Goal: Transaction & Acquisition: Purchase product/service

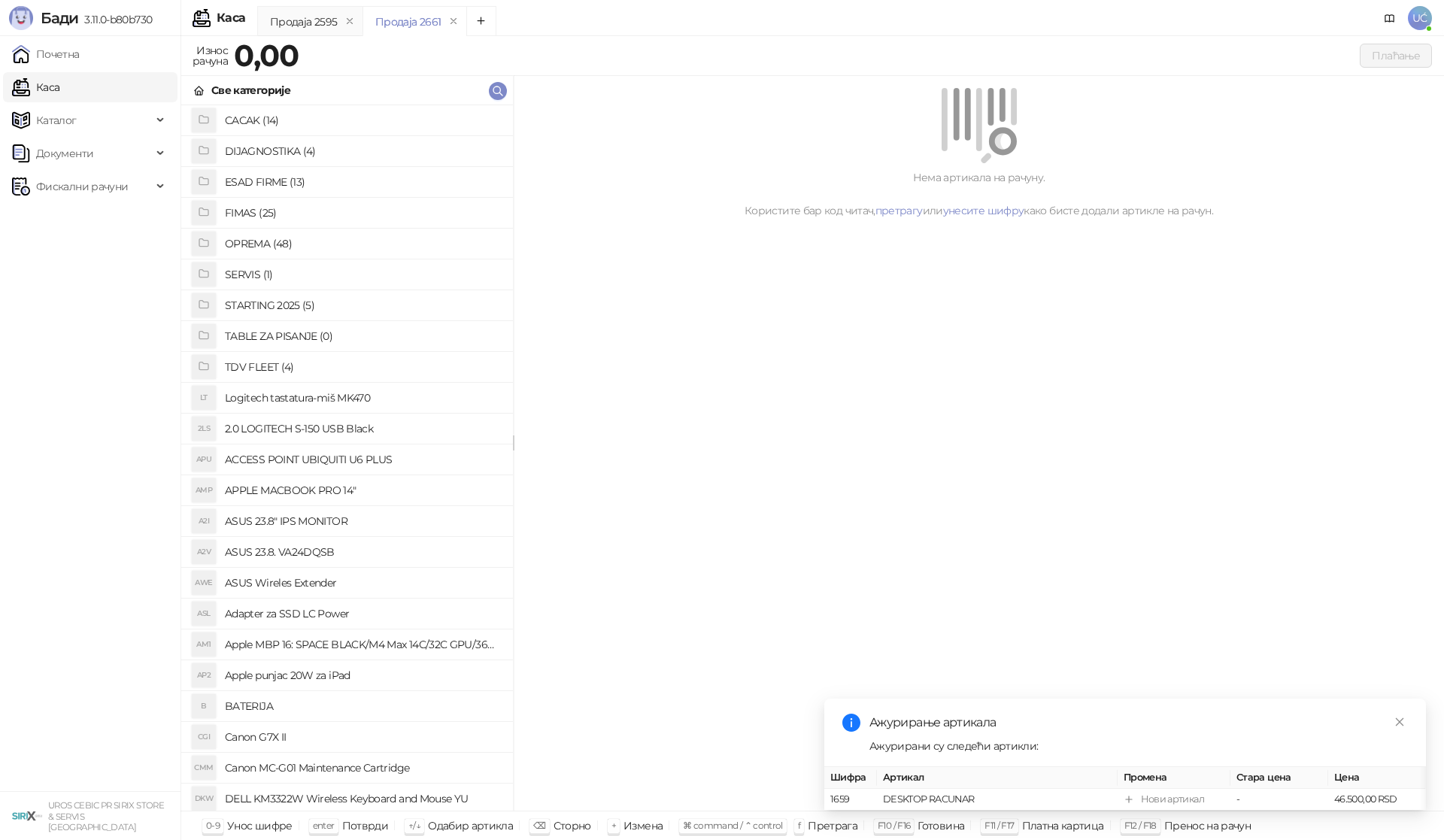
click at [302, 251] on h4 "OPREMA (48)" at bounding box center [363, 244] width 276 height 24
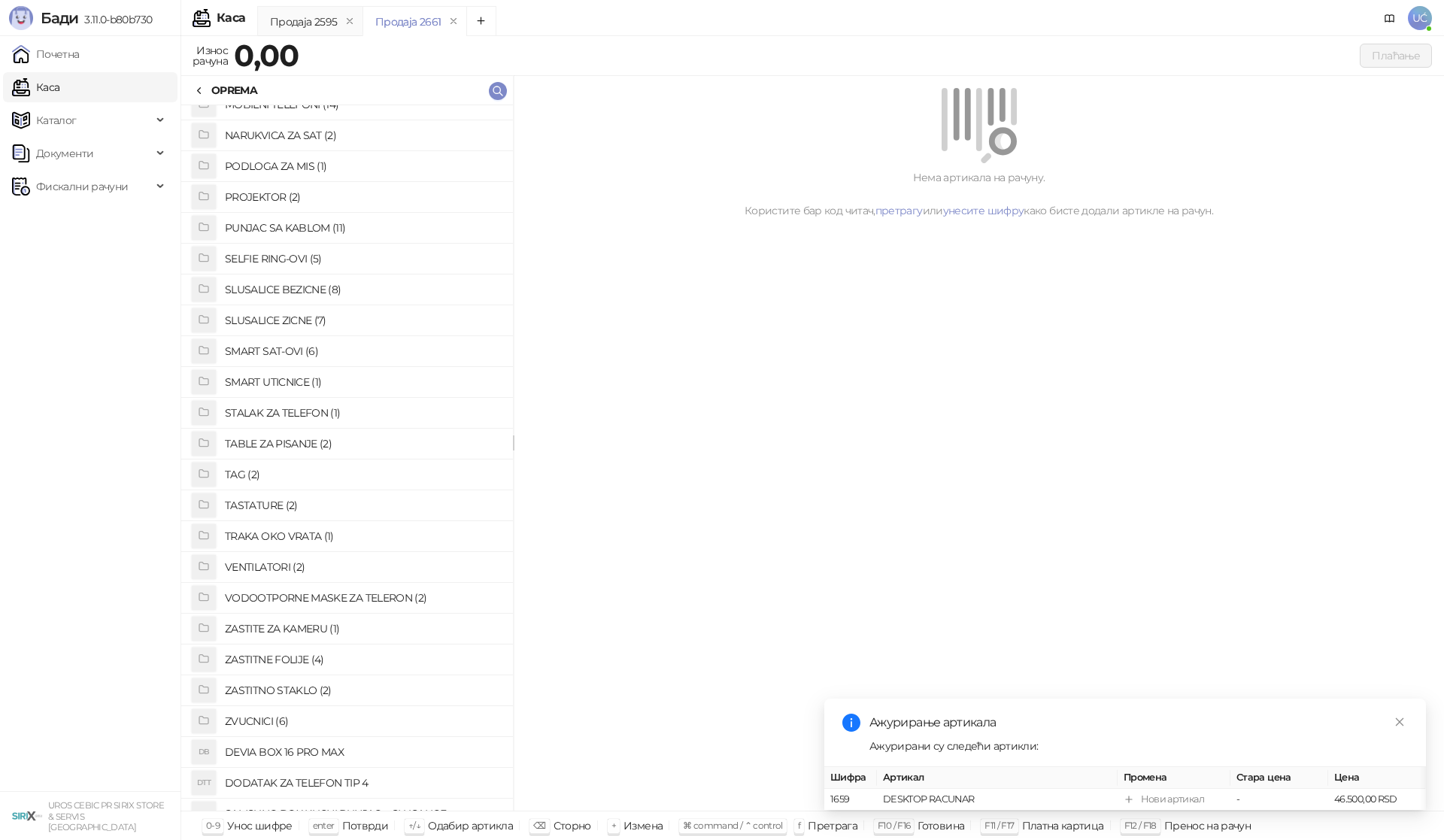
scroll to position [775, 0]
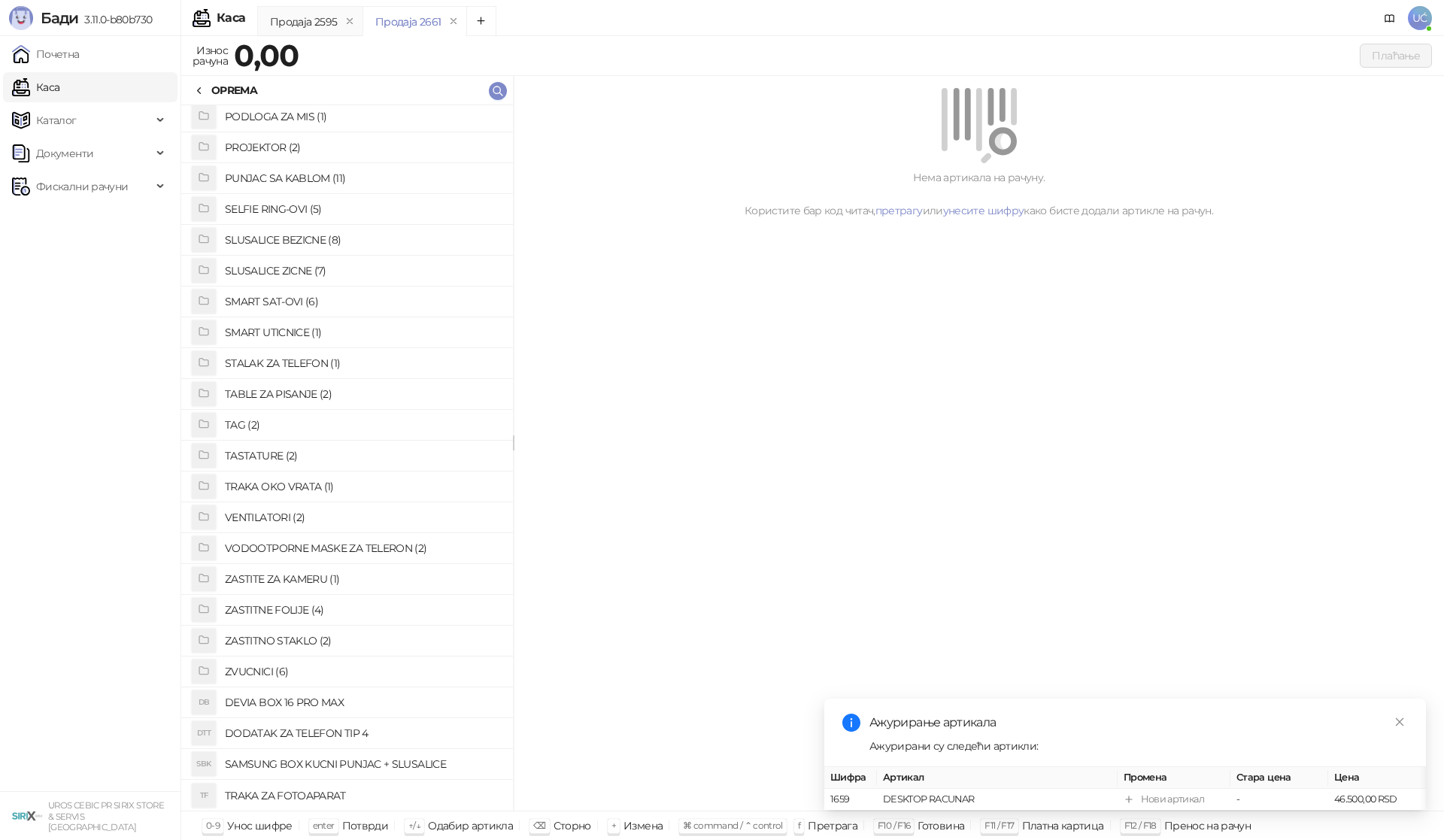
click at [340, 640] on h4 "ZASTITNO STAKLO (2)" at bounding box center [363, 640] width 276 height 24
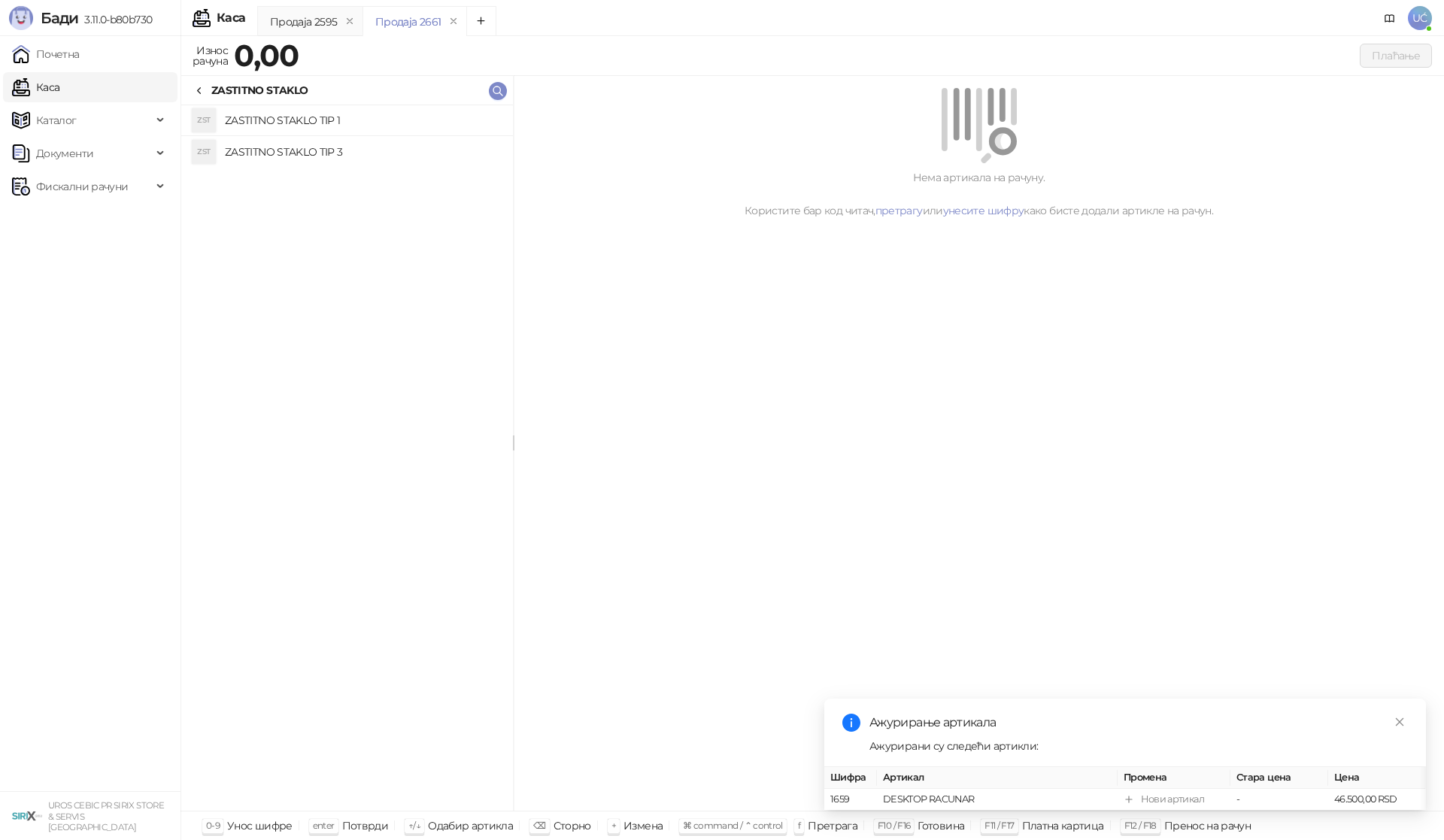
click at [307, 129] on h4 "ZASTITNO STAKLO TIP 1" at bounding box center [363, 120] width 276 height 24
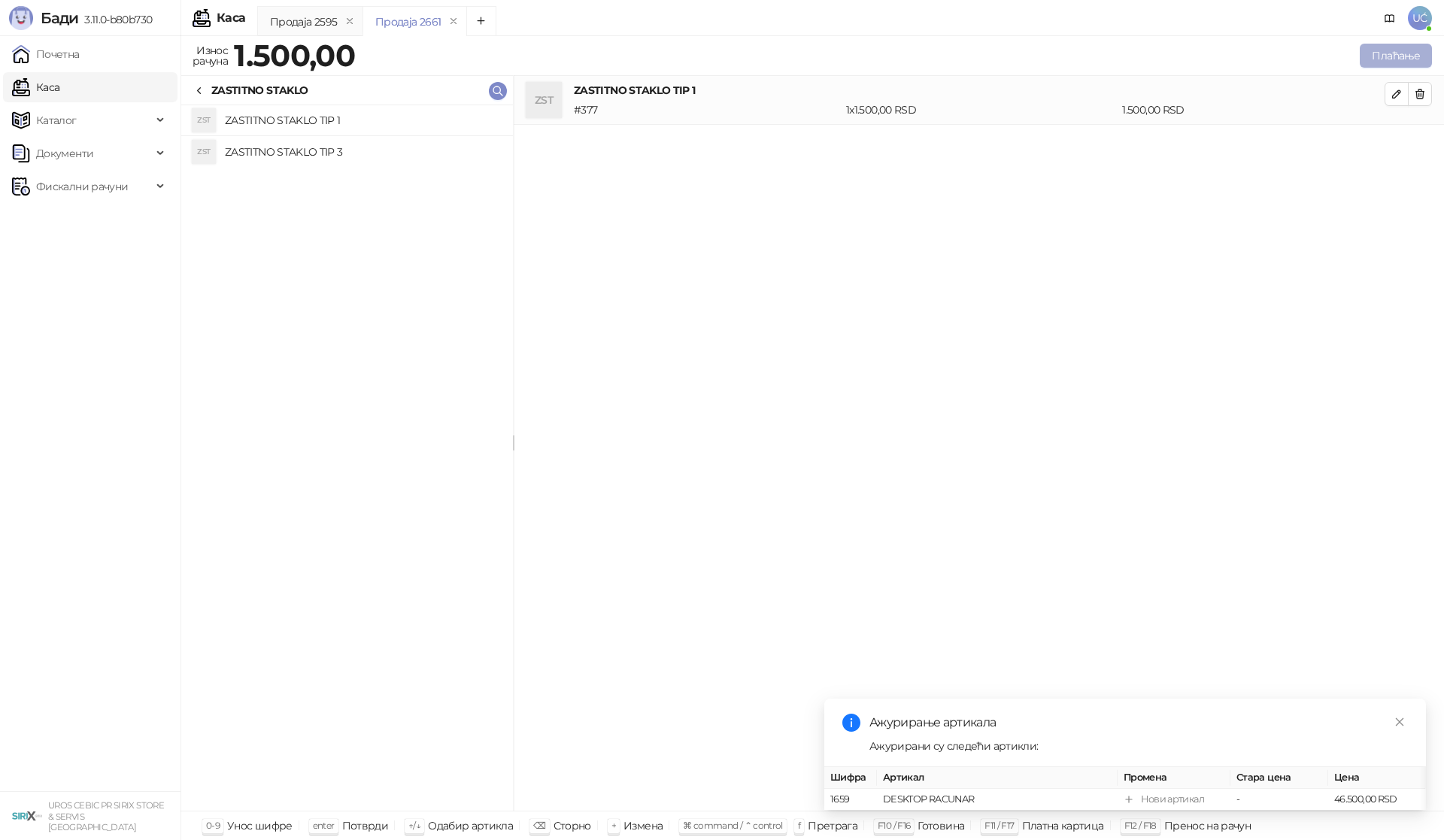
click at [1369, 60] on button "Плаћање" at bounding box center [1395, 56] width 72 height 24
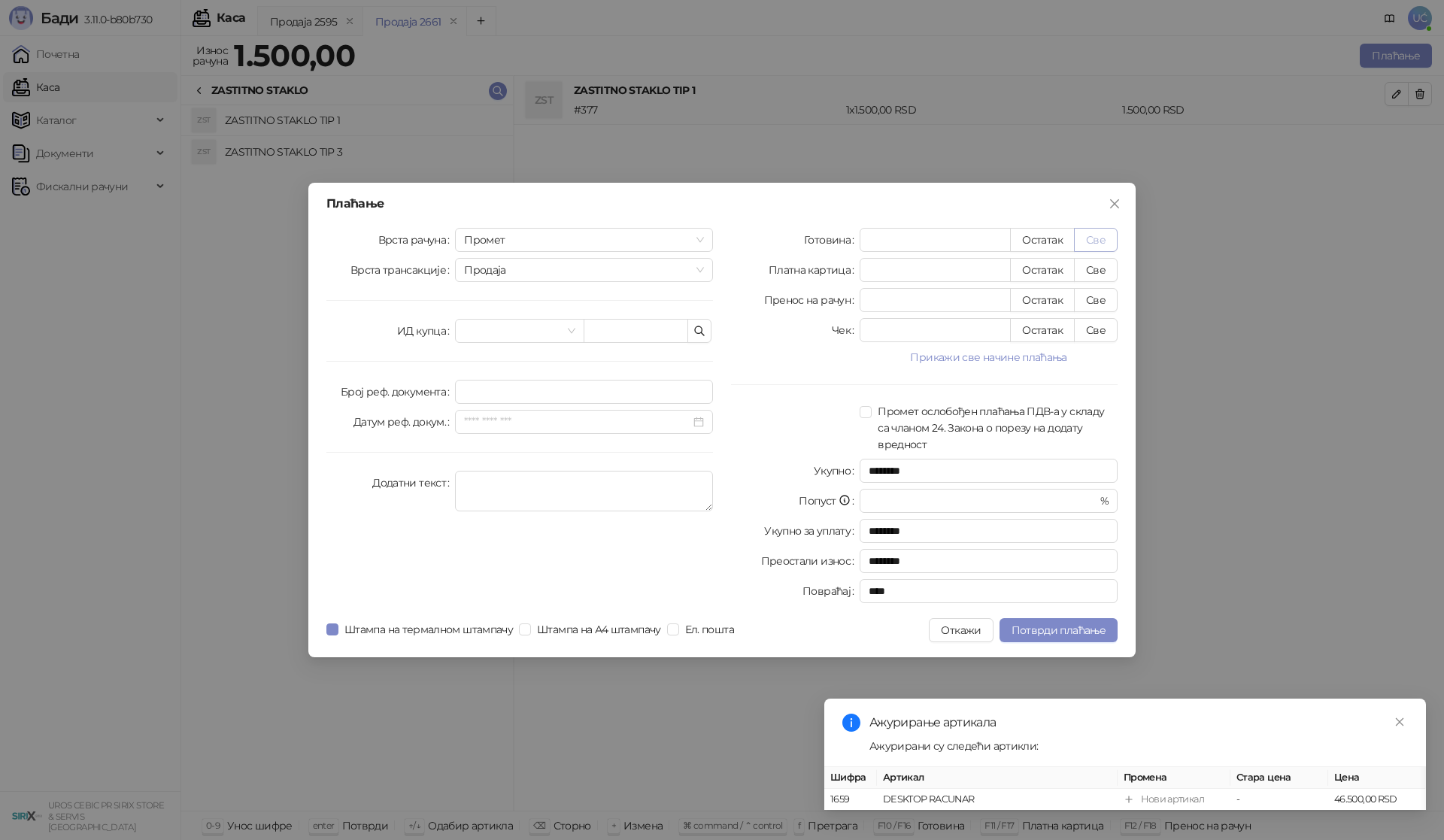
click at [1105, 241] on button "Све" at bounding box center [1095, 240] width 43 height 24
type input "****"
click at [1097, 626] on span "Потврди плаћање" at bounding box center [1058, 630] width 94 height 14
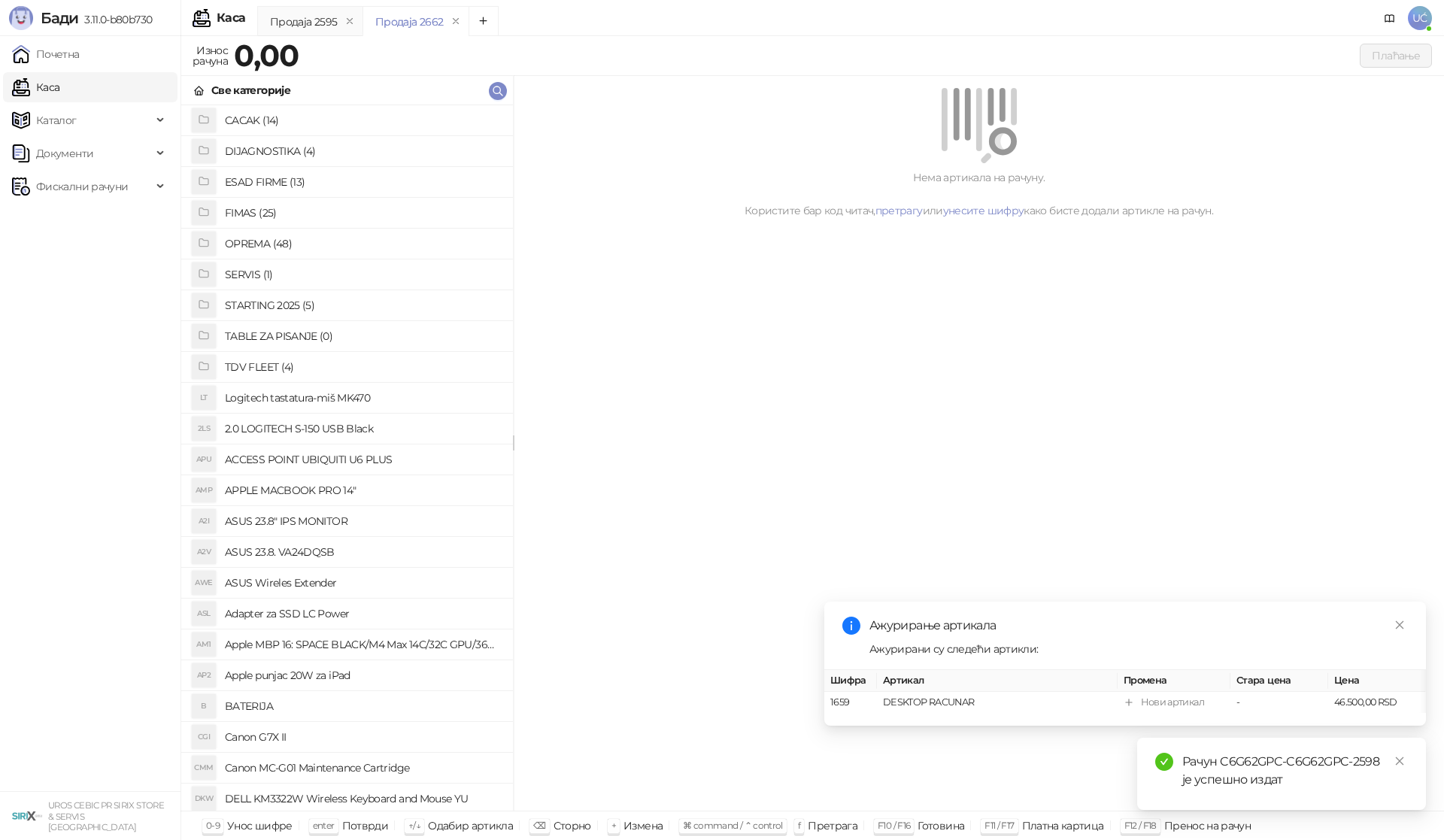
click at [264, 235] on h4 "OPREMA (48)" at bounding box center [363, 244] width 276 height 24
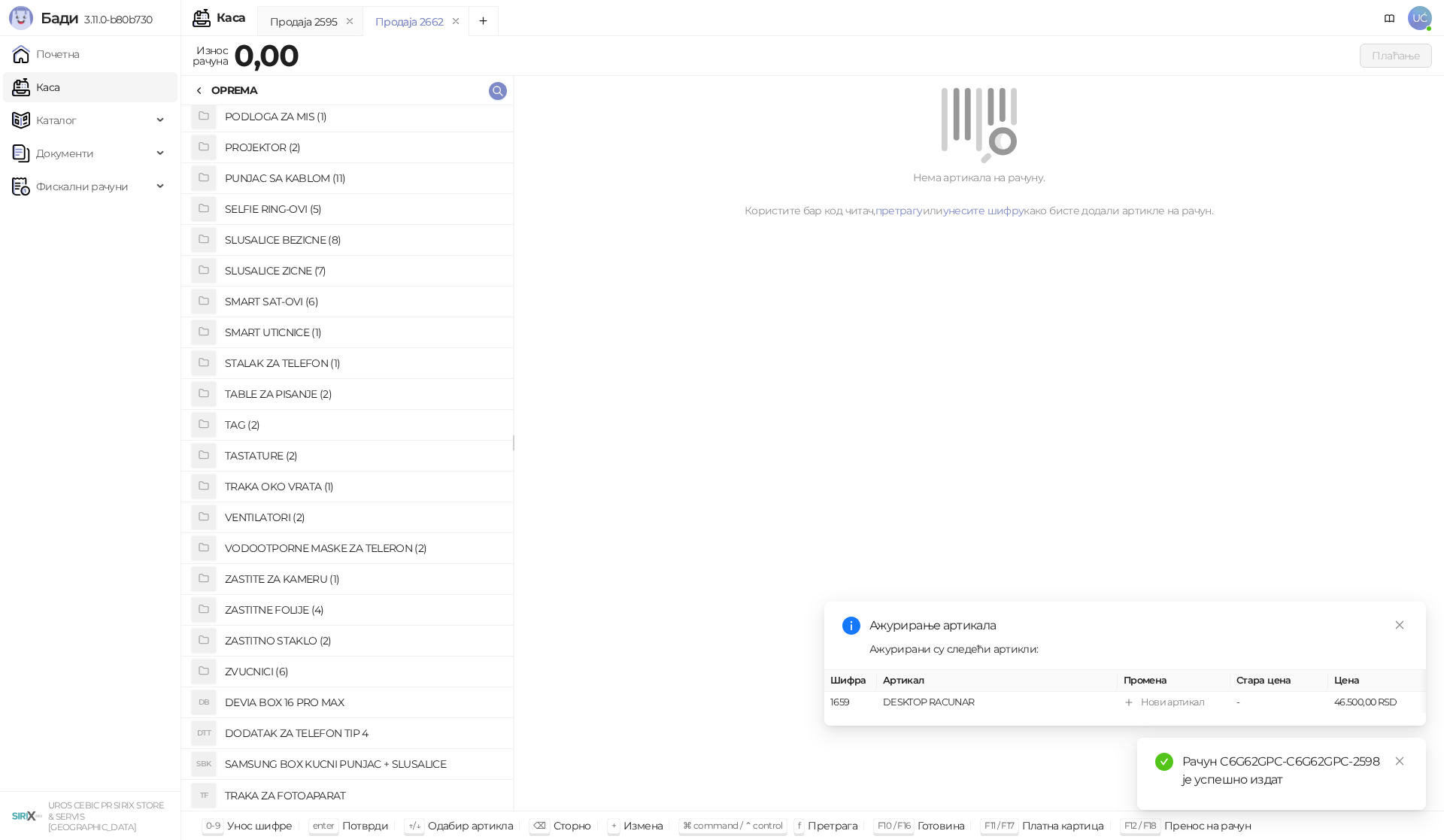
click at [299, 644] on h4 "ZASTITNO STAKLO (2)" at bounding box center [363, 640] width 276 height 24
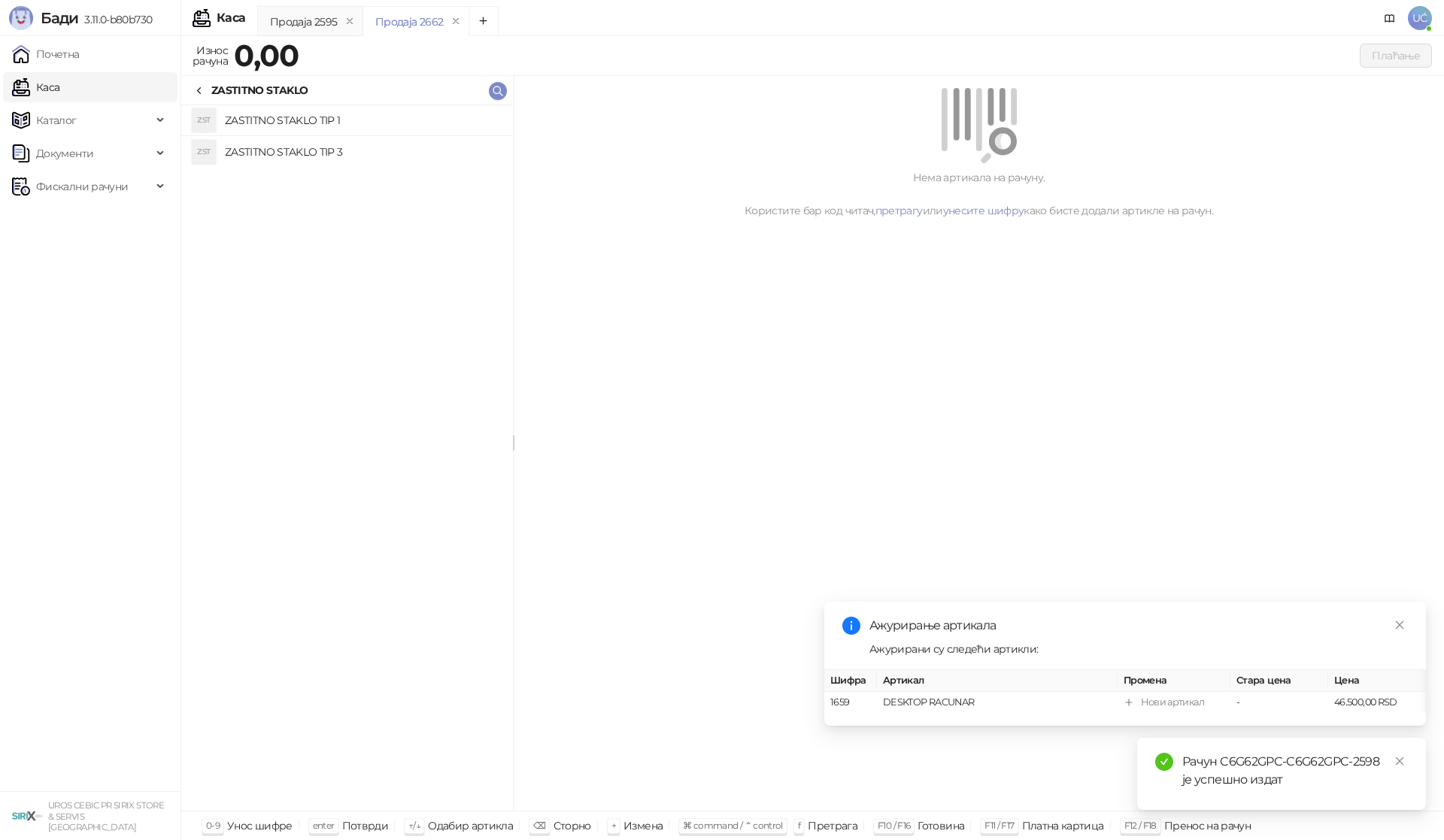
click at [356, 120] on h4 "ZASTITNO STAKLO TIP 1" at bounding box center [363, 120] width 276 height 24
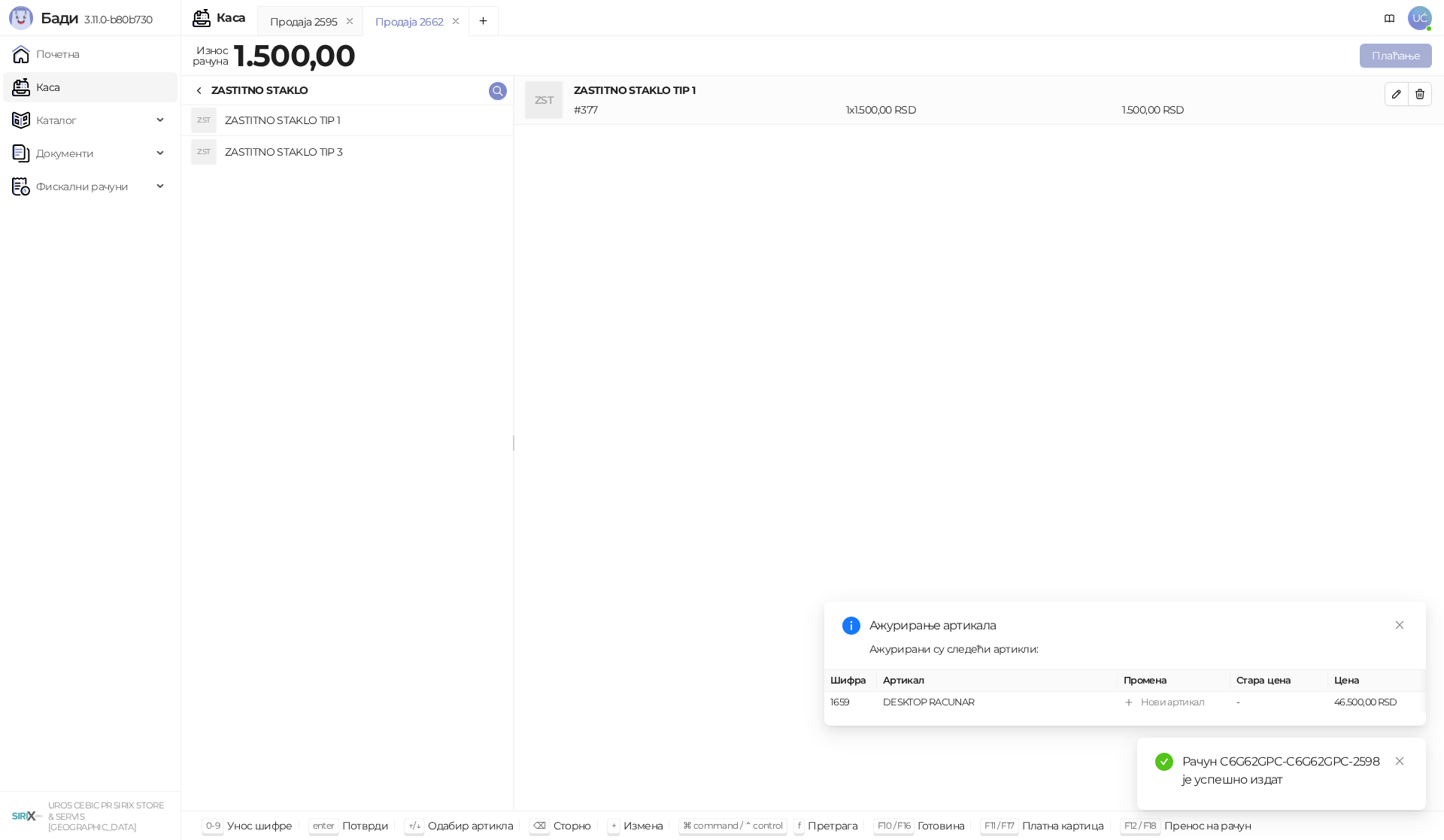
click at [1393, 57] on button "Плаћање" at bounding box center [1395, 56] width 72 height 24
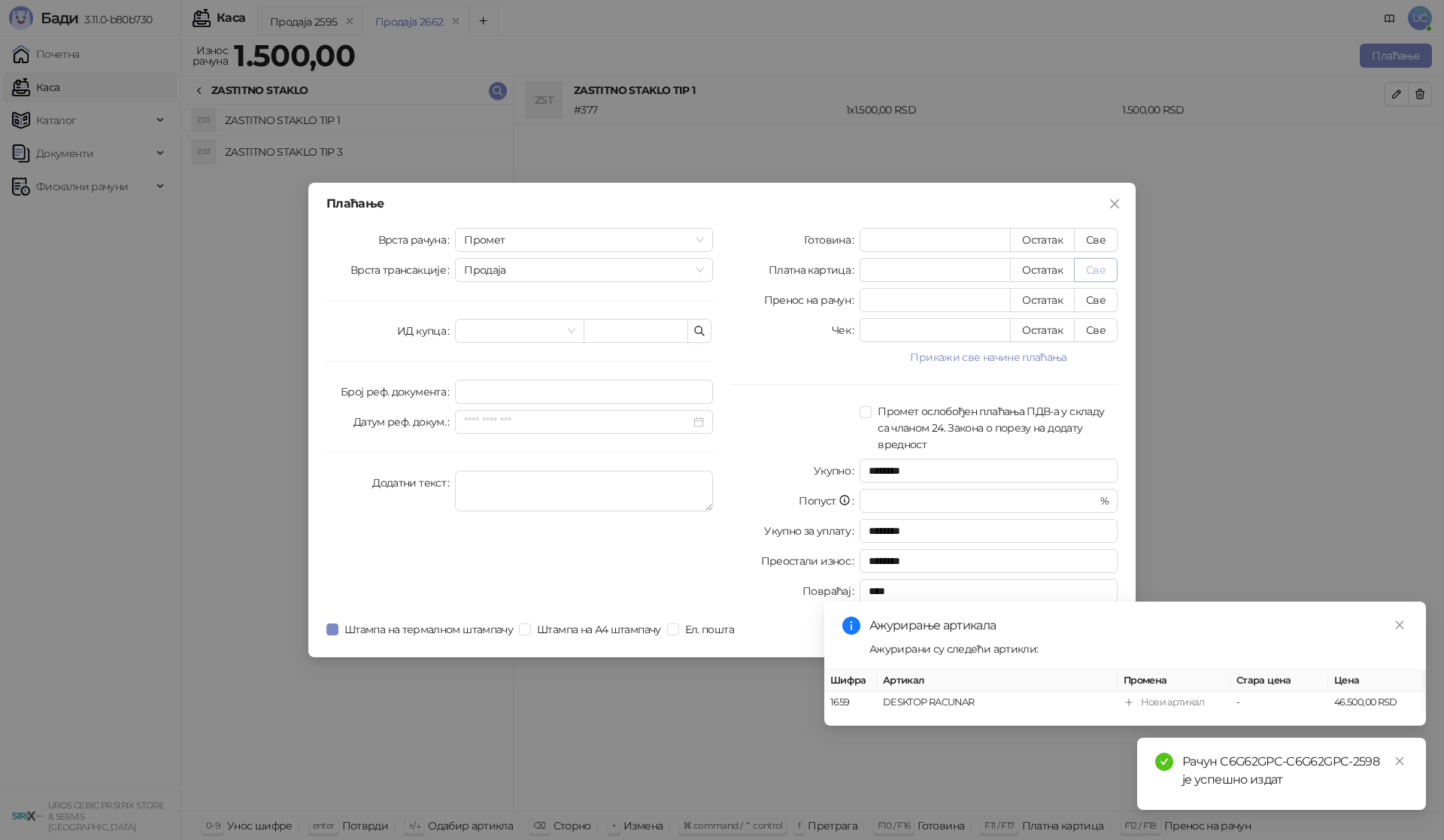
click at [1110, 262] on button "Све" at bounding box center [1095, 270] width 43 height 24
type input "****"
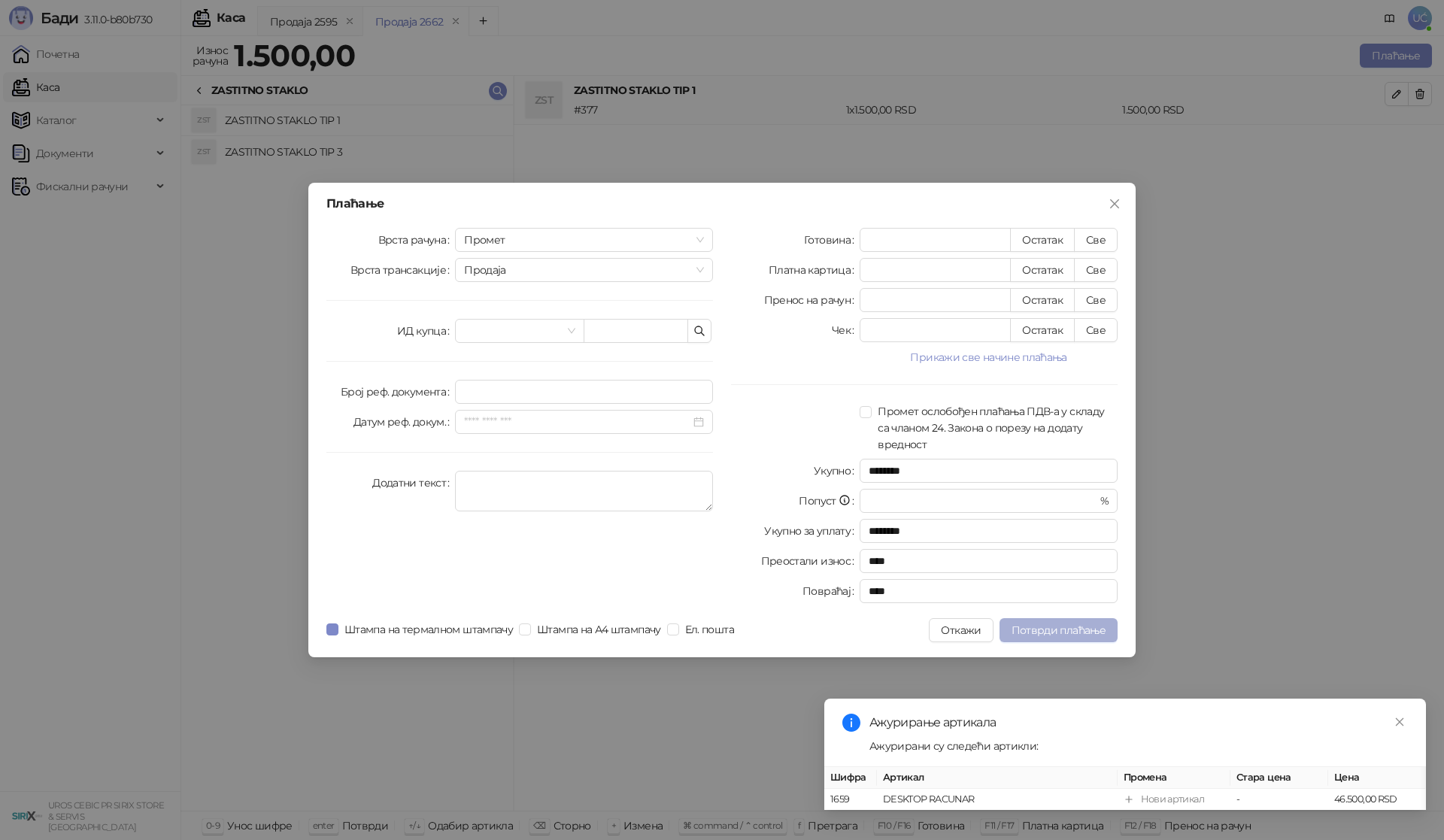
click at [1021, 629] on span "Потврди плаћање" at bounding box center [1058, 630] width 94 height 14
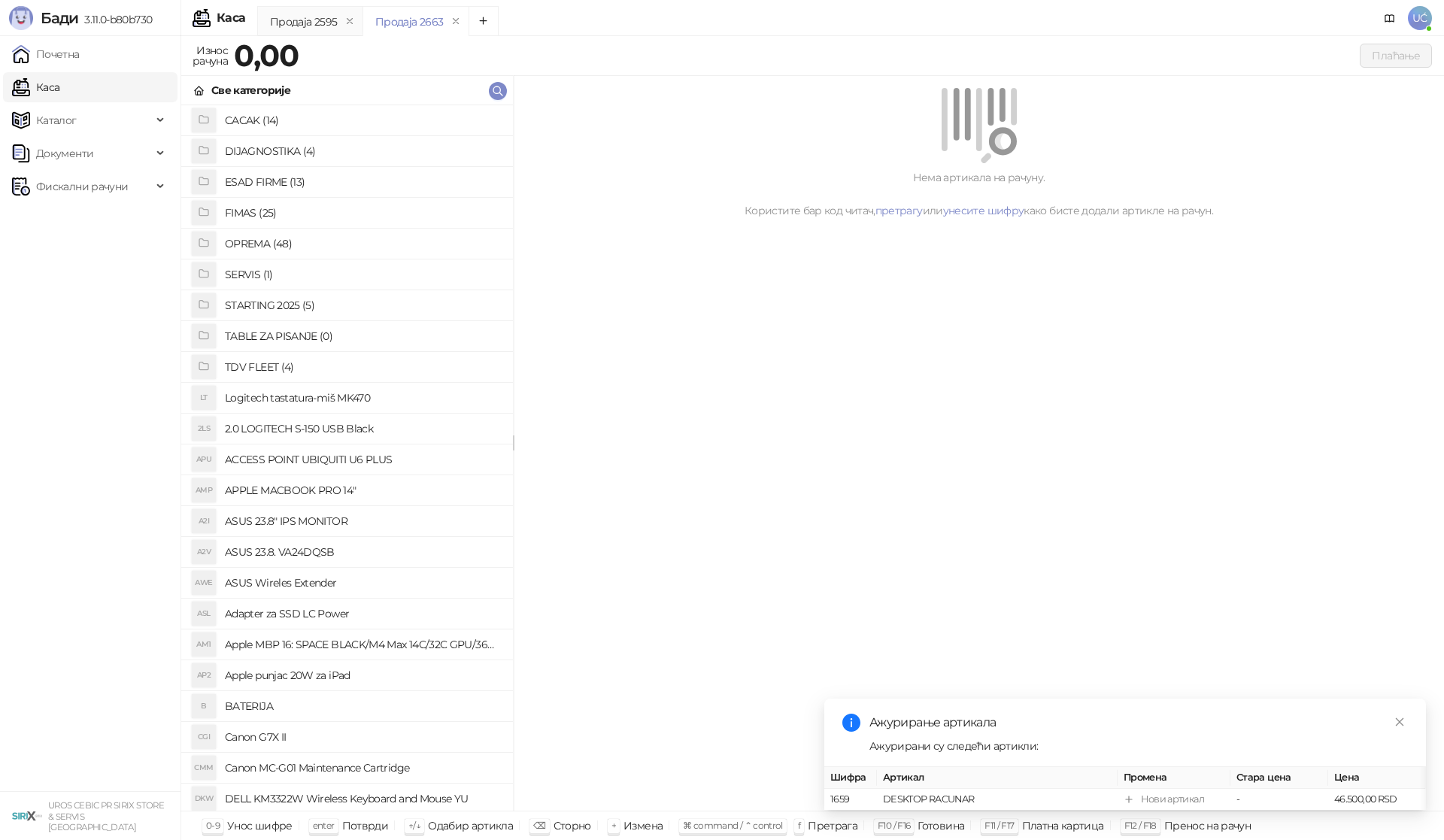
drag, startPoint x: 1203, startPoint y: 443, endPoint x: 1196, endPoint y: 454, distance: 13.0
click at [1205, 445] on div "Нема артикала на рачуну. Користите бар код читач, претрагу или унесите шифру ка…" at bounding box center [978, 444] width 930 height 736
